Goal: Information Seeking & Learning: Learn about a topic

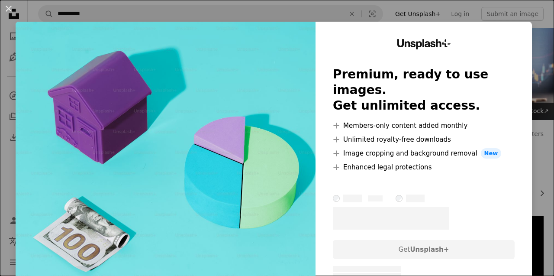
scroll to position [2678, 0]
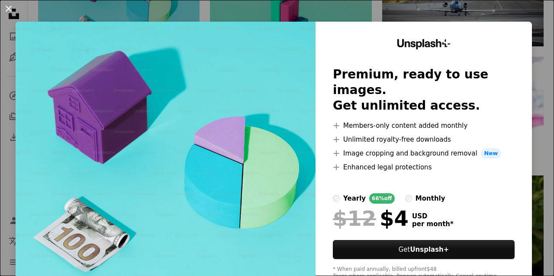
click at [11, 12] on button "An X shape" at bounding box center [8, 8] width 10 height 10
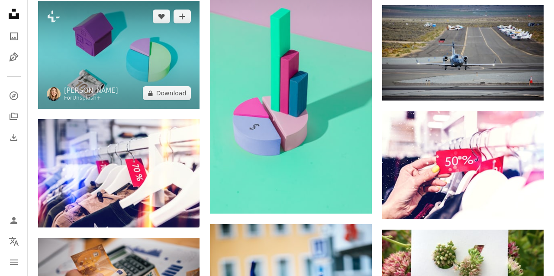
scroll to position [2625, 0]
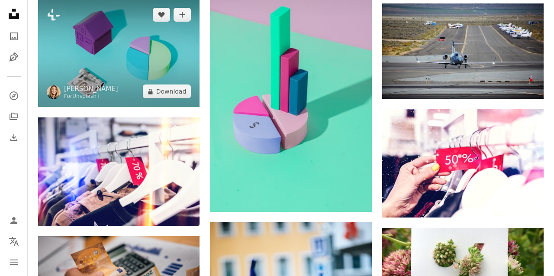
click at [126, 43] on img at bounding box center [119, 53] width 162 height 108
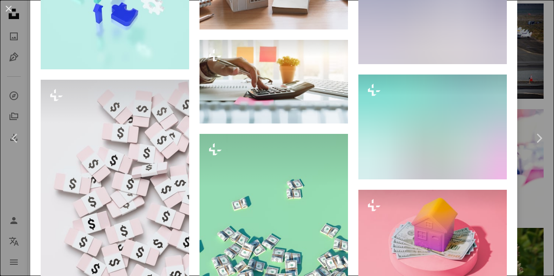
scroll to position [2261, 0]
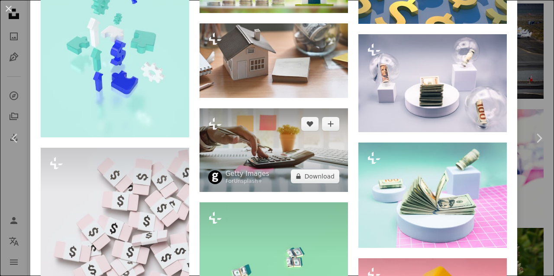
click at [262, 153] on img at bounding box center [274, 150] width 149 height 84
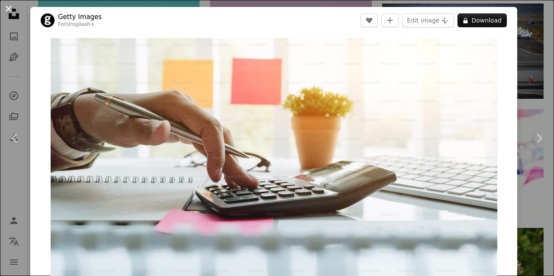
click at [8, 12] on button "An X shape" at bounding box center [8, 8] width 10 height 10
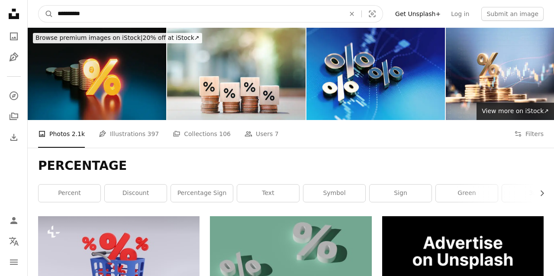
click at [142, 16] on input "**********" at bounding box center [197, 14] width 289 height 16
type input "*"
type input "*********"
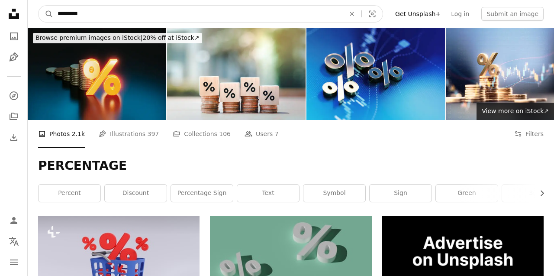
click at [39, 6] on button "A magnifying glass" at bounding box center [46, 14] width 15 height 16
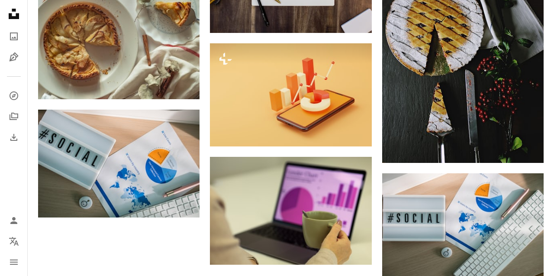
scroll to position [872, 0]
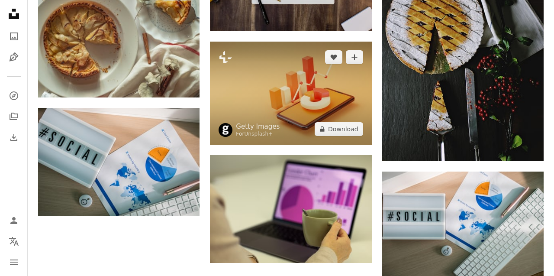
click at [350, 100] on img at bounding box center [291, 93] width 162 height 103
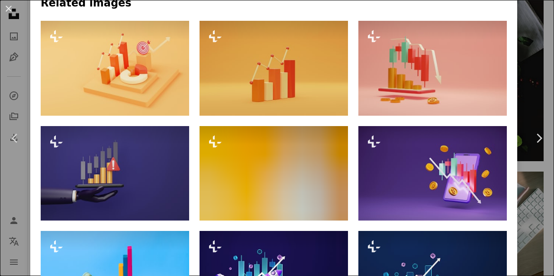
scroll to position [652, 0]
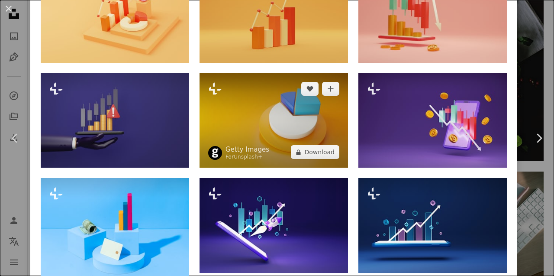
click at [330, 114] on img at bounding box center [274, 120] width 149 height 95
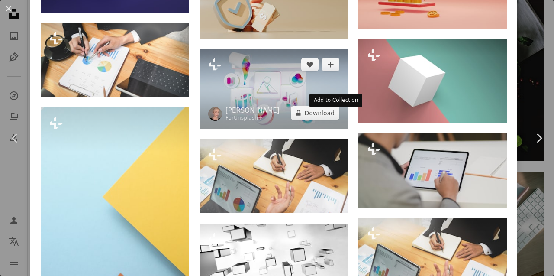
scroll to position [1807, 0]
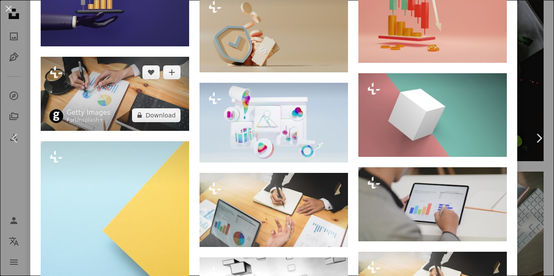
click at [170, 114] on img at bounding box center [115, 94] width 149 height 74
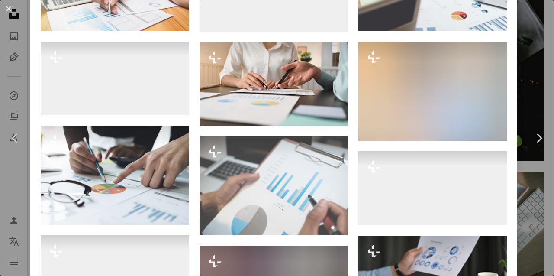
scroll to position [889, 0]
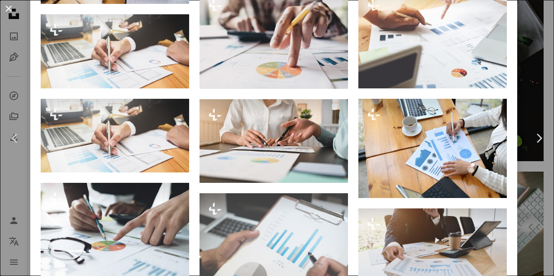
click at [9, 7] on button "An X shape" at bounding box center [8, 8] width 10 height 10
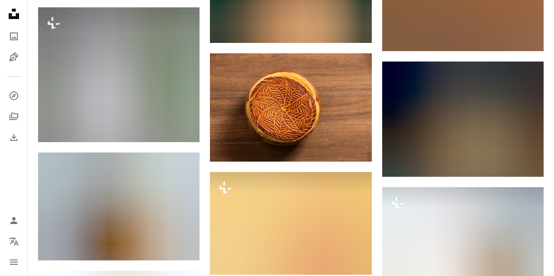
scroll to position [1880, 0]
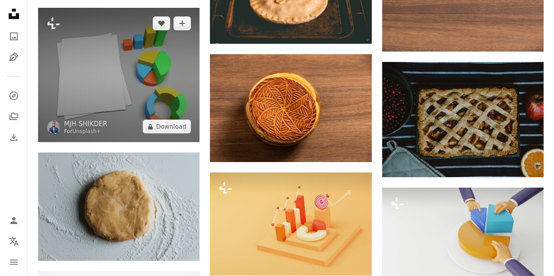
click at [155, 74] on img at bounding box center [119, 75] width 162 height 135
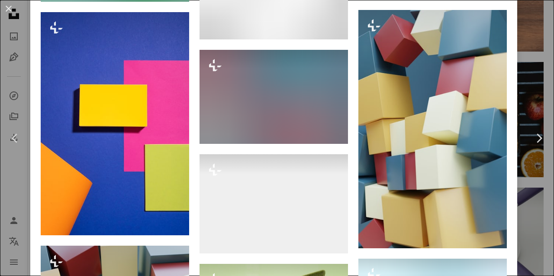
scroll to position [4289, 0]
